Goal: Transaction & Acquisition: Purchase product/service

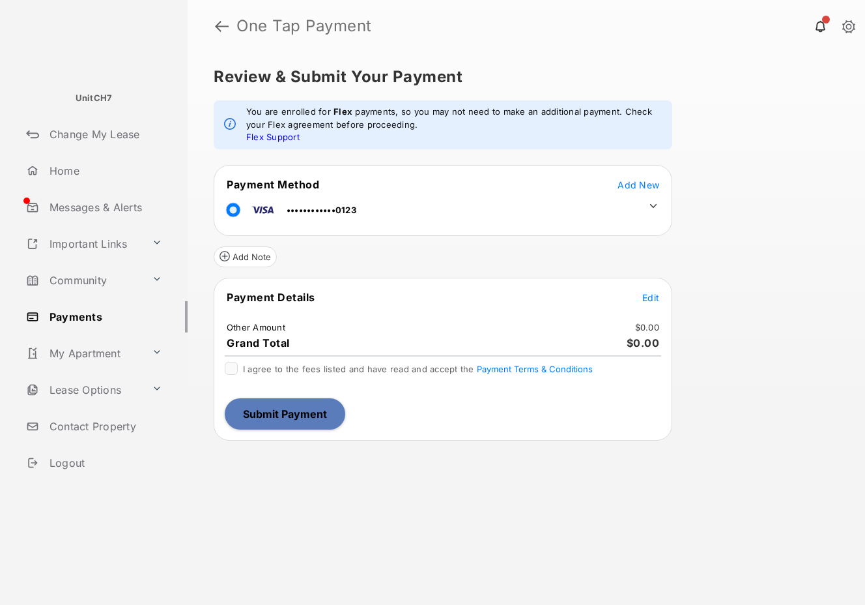
click at [653, 298] on span "Edit" at bounding box center [650, 297] width 17 height 11
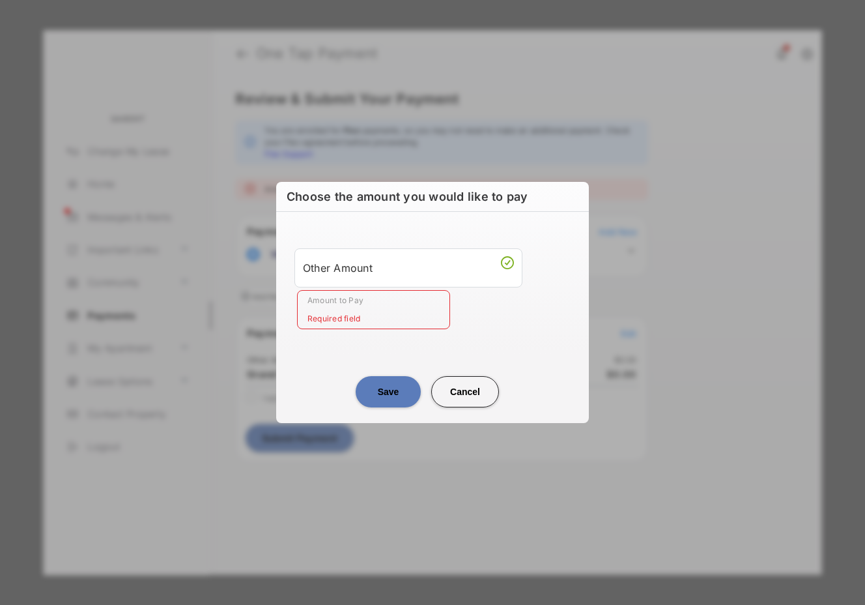
click at [402, 304] on input "Amount to Pay" at bounding box center [373, 309] width 153 height 39
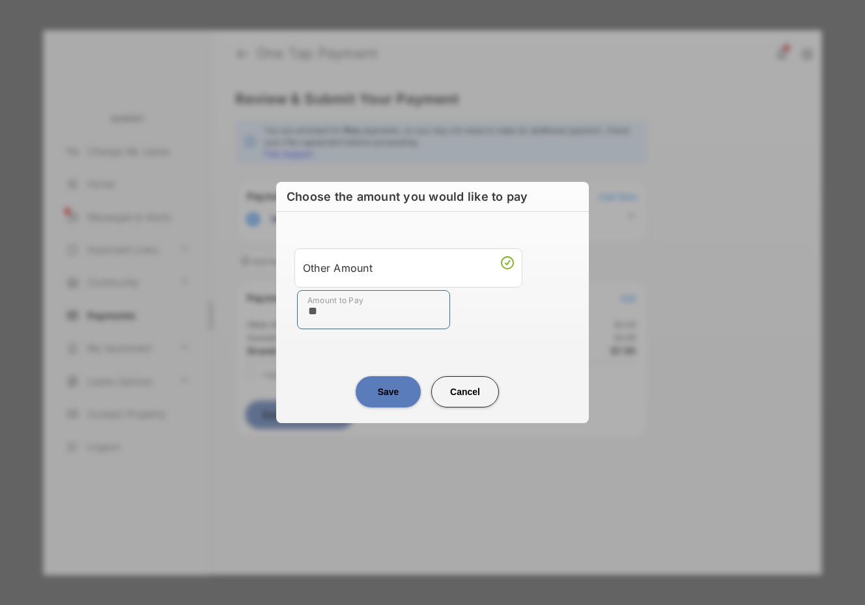
type input "**"
click at [317, 379] on center "Save Cancel" at bounding box center [432, 387] width 281 height 42
click at [387, 389] on button "Save" at bounding box center [388, 391] width 65 height 31
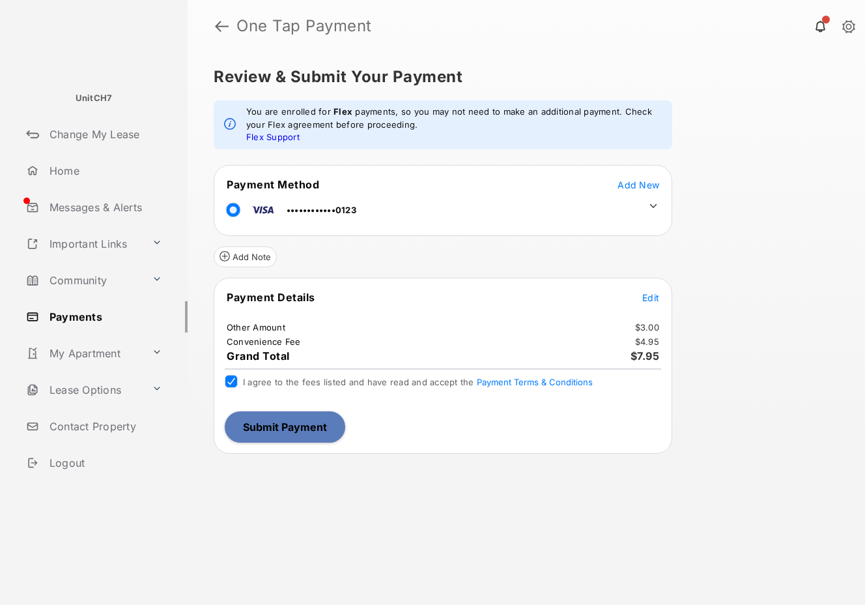
click at [293, 430] on button "Submit Payment" at bounding box center [285, 426] width 121 height 31
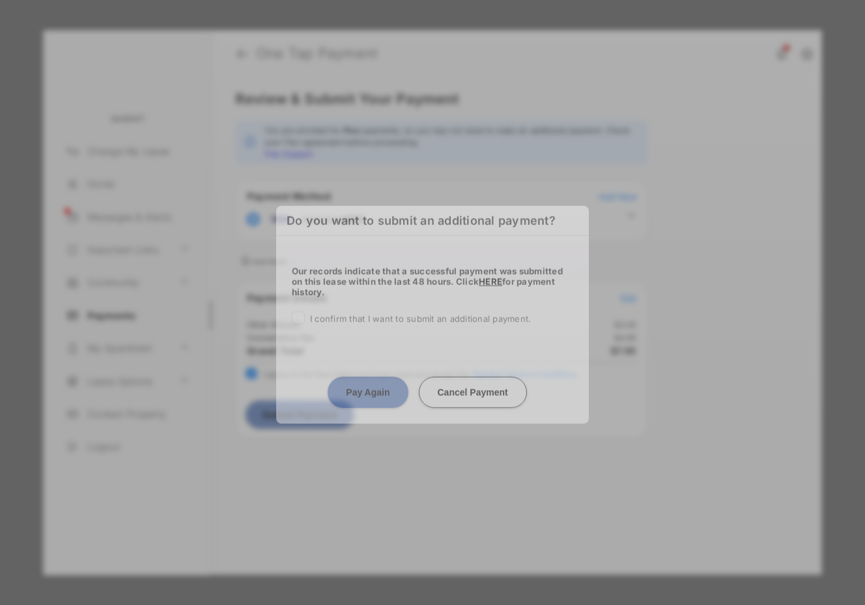
click at [293, 430] on div "Do you want to submit an additional payment? Our records indicate that a succes…" at bounding box center [432, 302] width 865 height 605
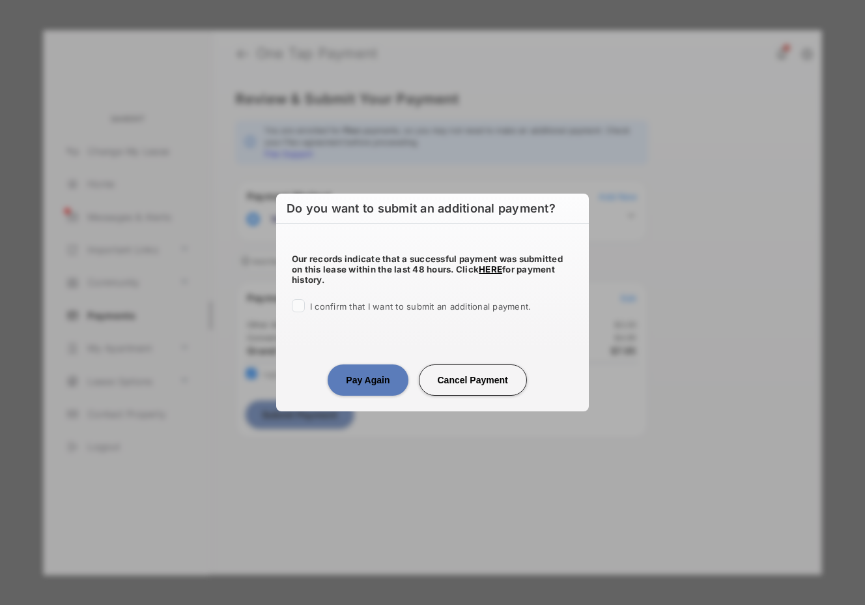
click at [454, 382] on button "Cancel Payment" at bounding box center [473, 379] width 108 height 31
